Goal: Transaction & Acquisition: Purchase product/service

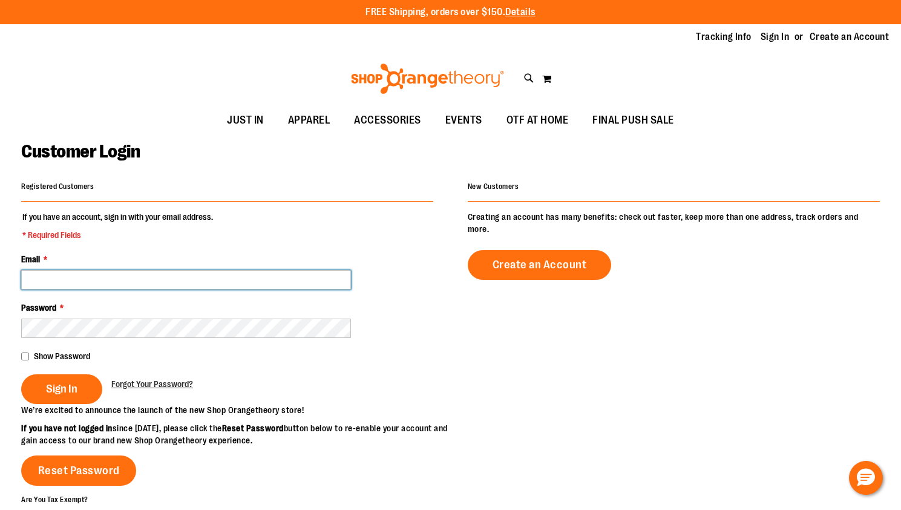
click at [107, 275] on input "Email *" at bounding box center [186, 279] width 330 height 19
click at [191, 285] on input "Email *" at bounding box center [186, 279] width 330 height 19
paste input "**********"
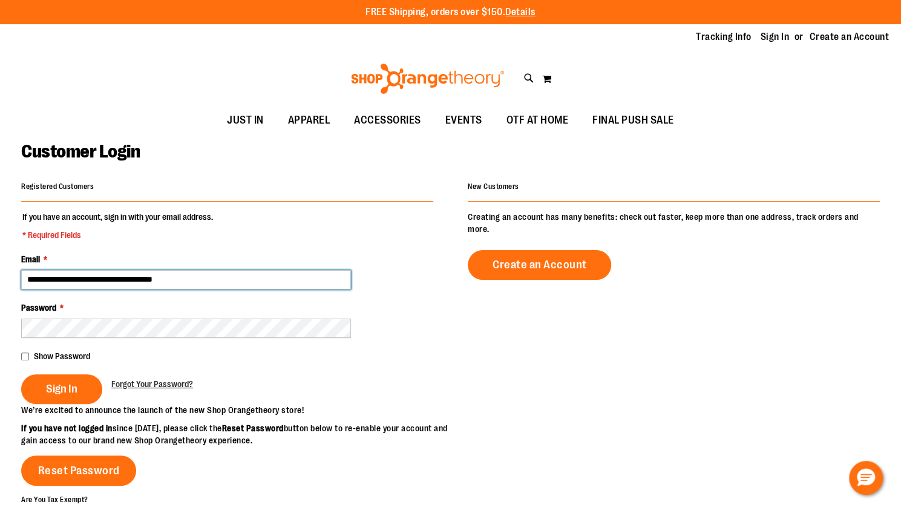
type input "**********"
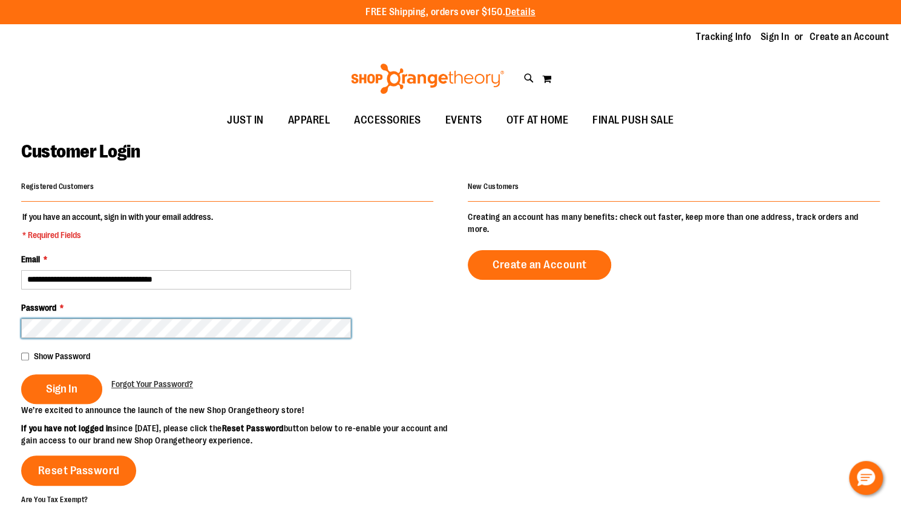
click at [21, 374] on button "Sign In" at bounding box center [61, 389] width 81 height 30
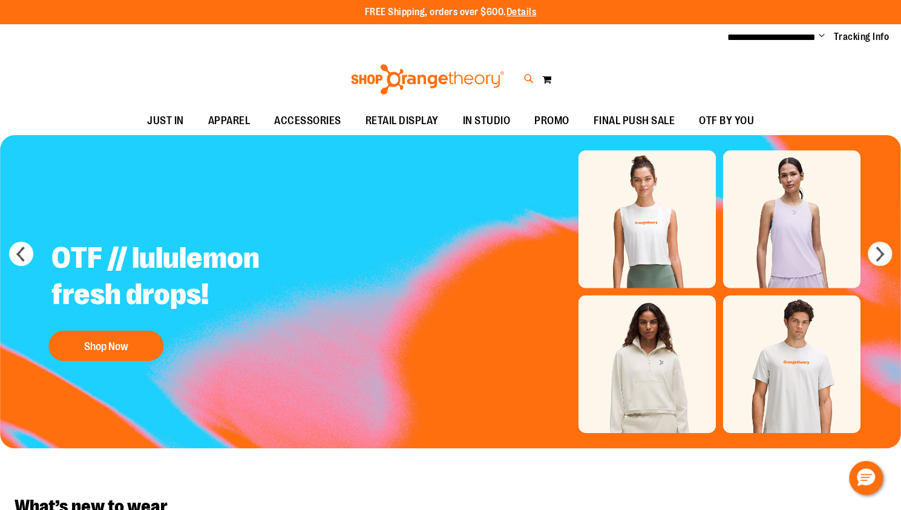
click at [524, 75] on icon at bounding box center [529, 79] width 10 height 14
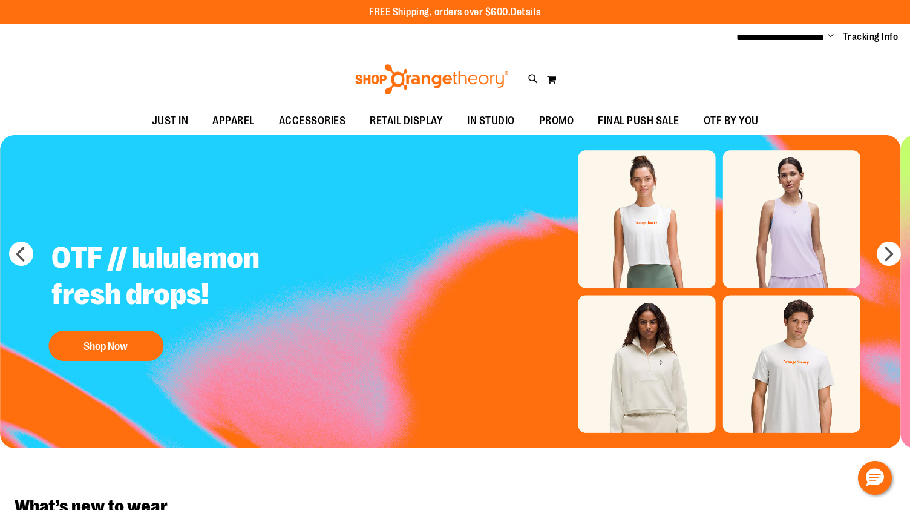
type input "*******"
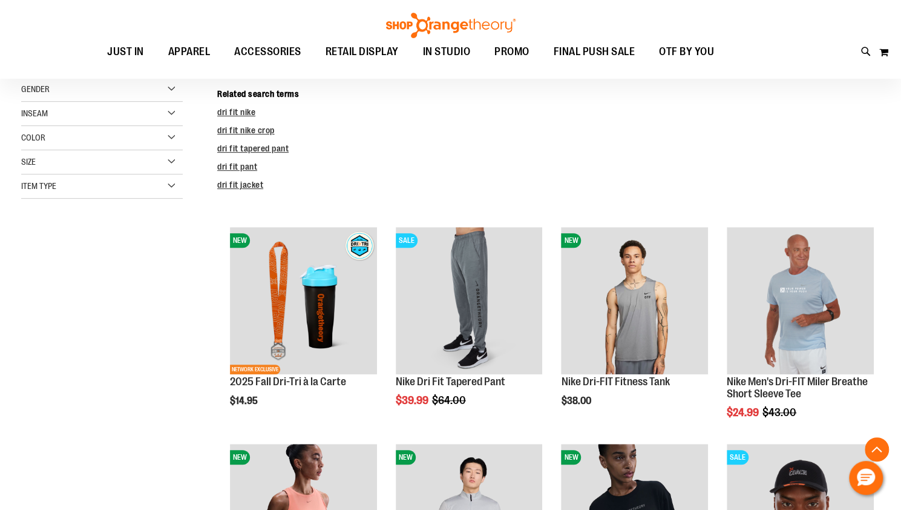
scroll to position [242, 0]
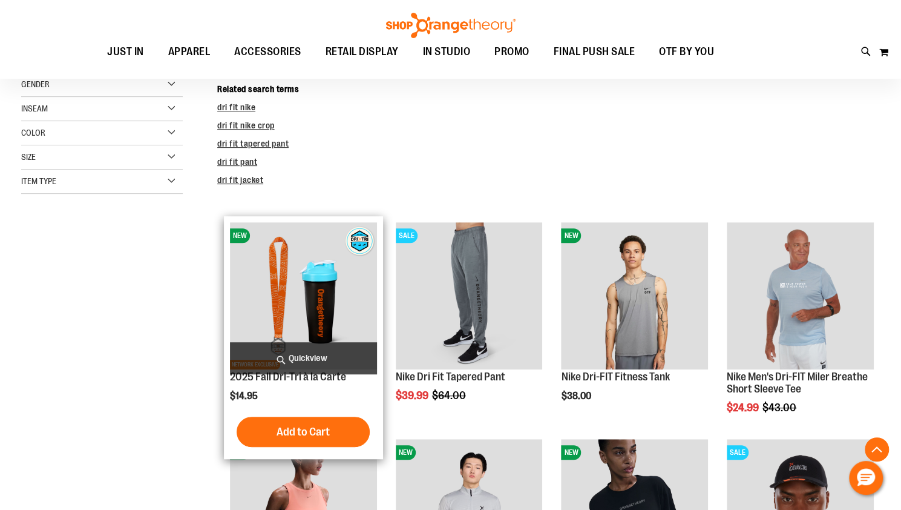
click at [308, 290] on img "product" at bounding box center [303, 295] width 147 height 147
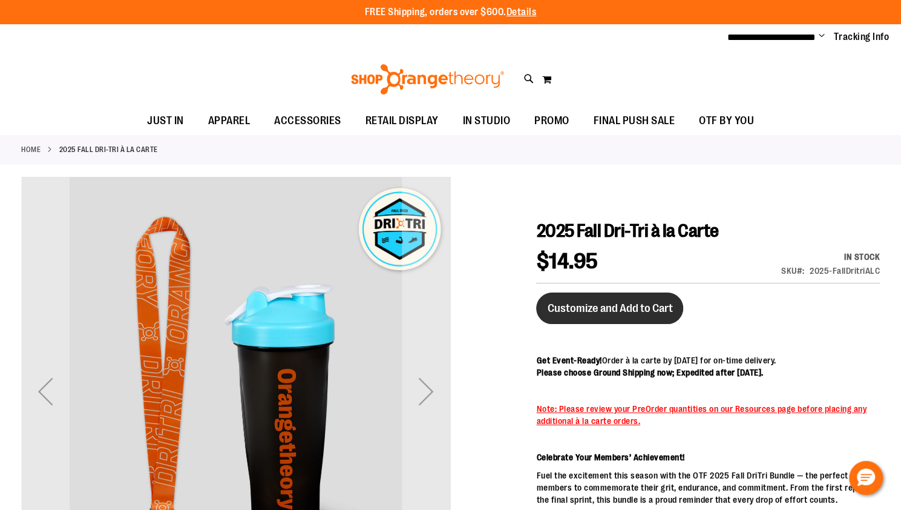
click at [608, 303] on span "Customize and Add to Cart" at bounding box center [609, 307] width 125 height 13
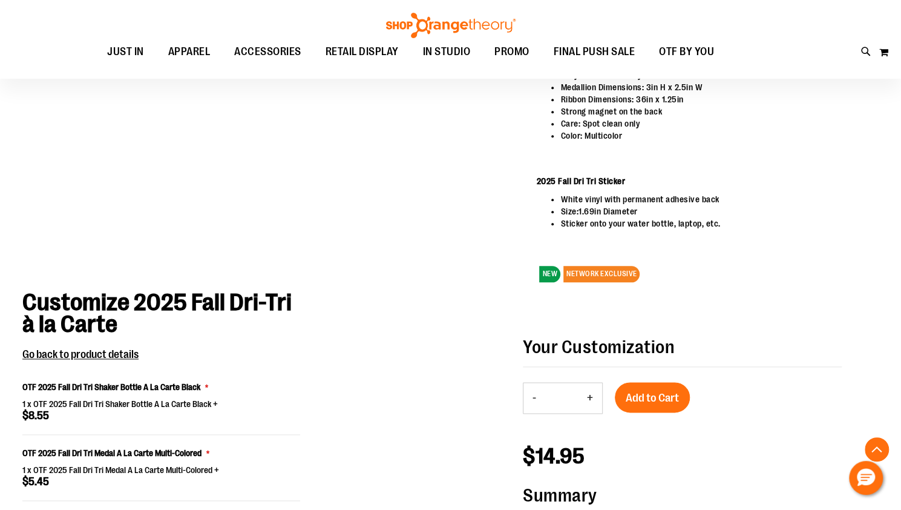
scroll to position [729, 0]
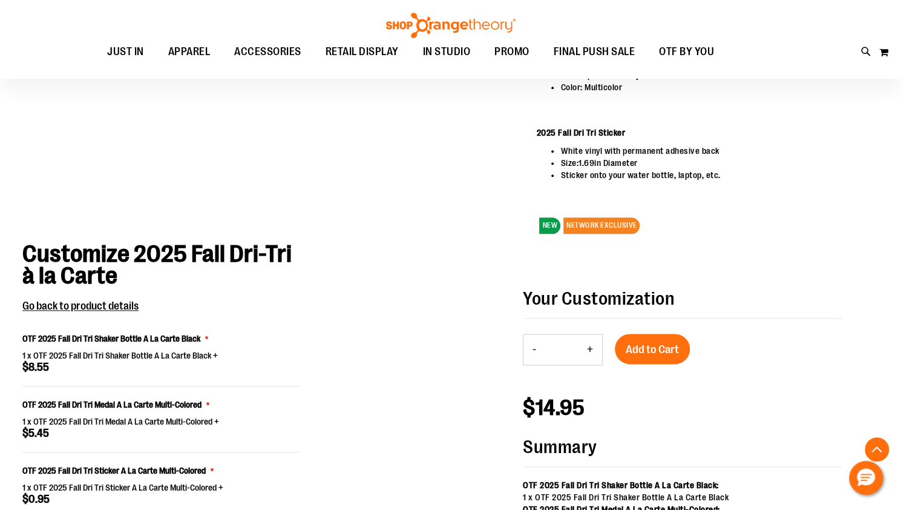
click at [592, 347] on button "+" at bounding box center [590, 349] width 24 height 30
click at [596, 347] on button "+" at bounding box center [590, 349] width 24 height 30
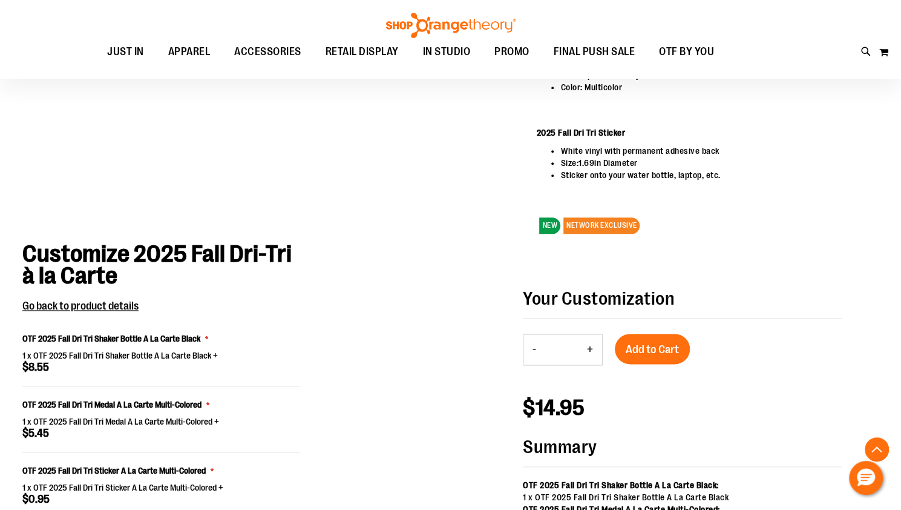
click at [596, 347] on button "+" at bounding box center [590, 349] width 24 height 30
type input "*"
click at [648, 343] on span "Add to Cart" at bounding box center [652, 349] width 53 height 13
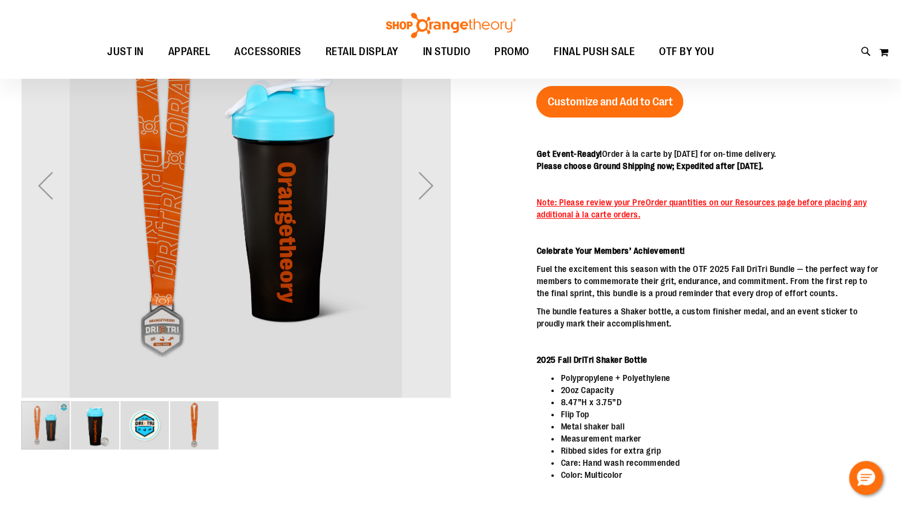
scroll to position [0, 0]
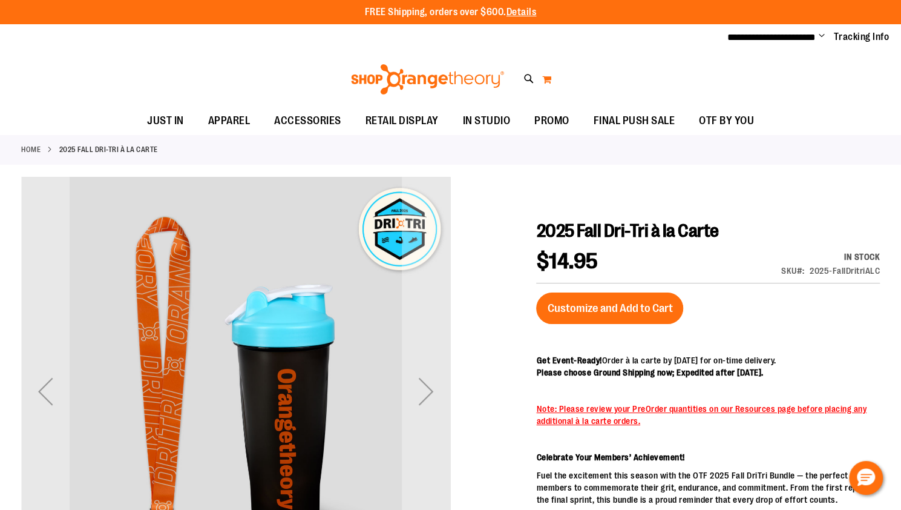
click at [548, 76] on button "My Cart 0" at bounding box center [547, 79] width 10 height 19
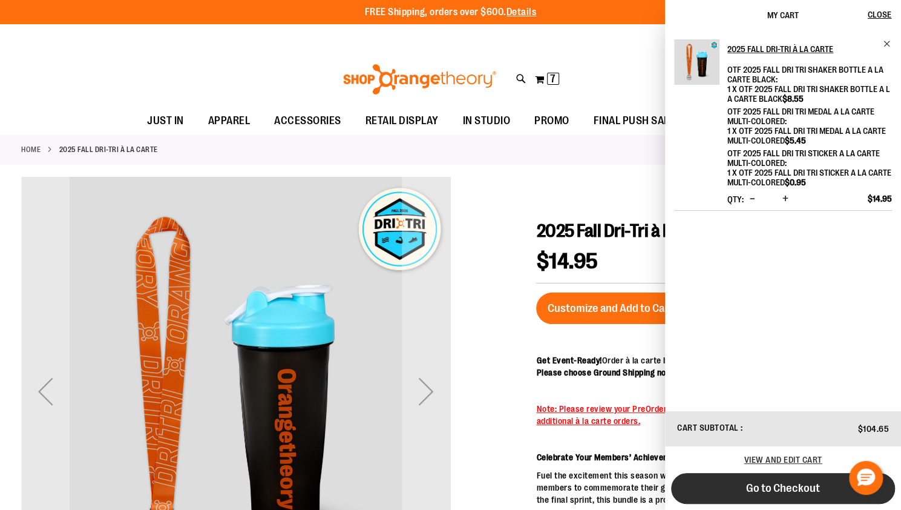
click at [793, 496] on button "Go to Checkout" at bounding box center [783, 488] width 224 height 31
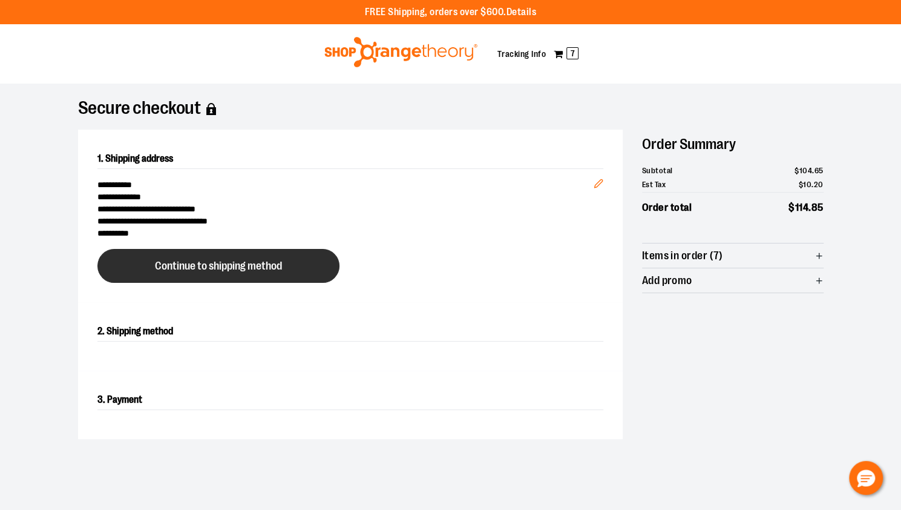
click at [260, 260] on span "Continue to shipping method" at bounding box center [218, 265] width 127 height 11
